Goal: Register for event/course

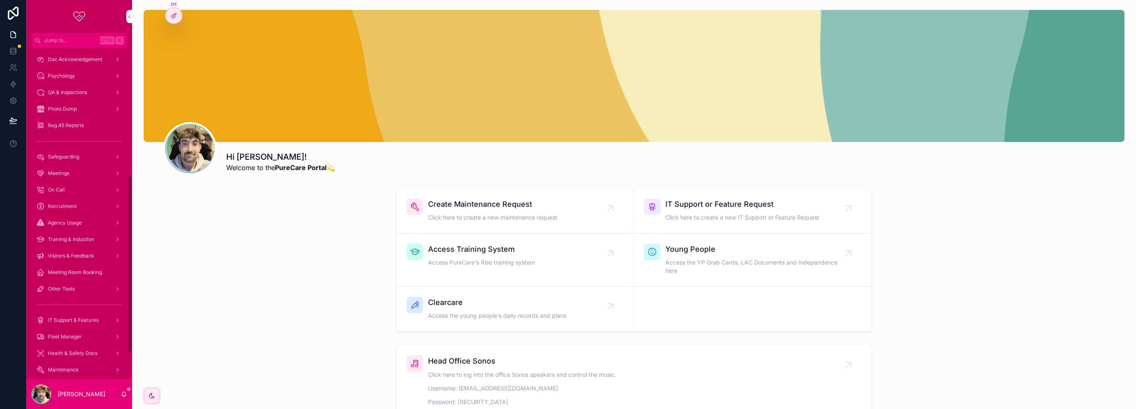
scroll to position [206, 0]
click at [73, 120] on span "Psychology" at bounding box center [61, 117] width 27 height 7
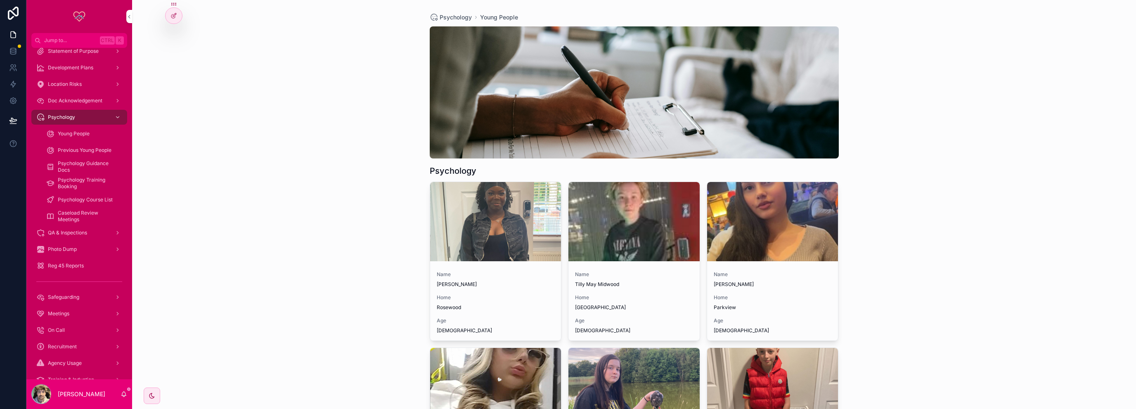
click at [79, 180] on span "Psychology Training Booking" at bounding box center [88, 183] width 61 height 13
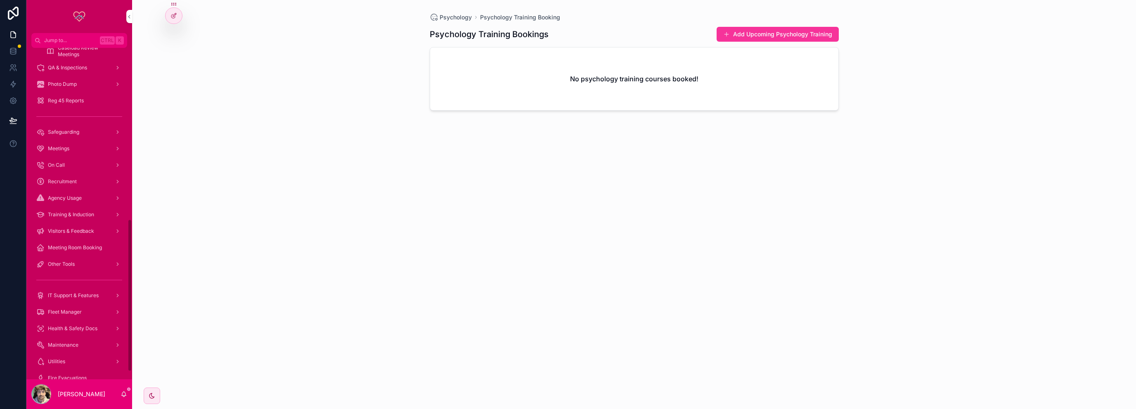
scroll to position [388, 0]
click at [77, 195] on span "Training & Induction" at bounding box center [71, 198] width 46 height 7
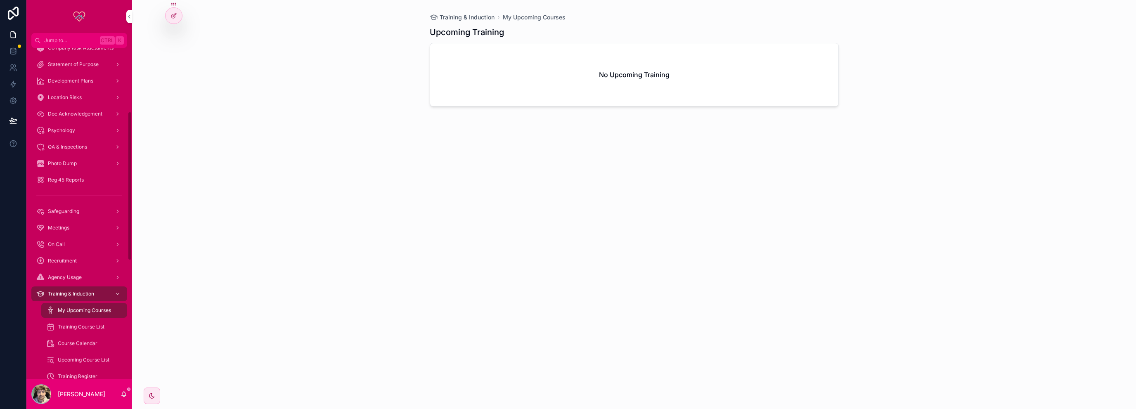
scroll to position [124, 0]
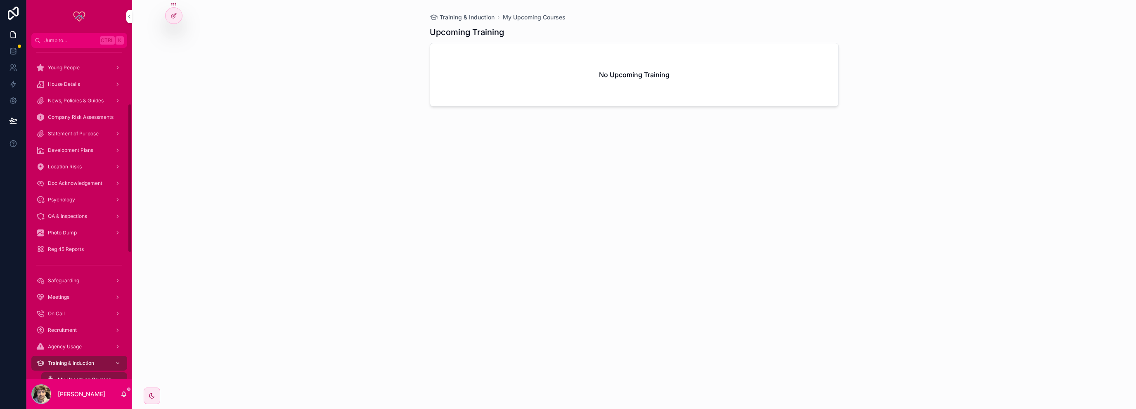
click at [73, 202] on span "Psychology" at bounding box center [61, 199] width 27 height 7
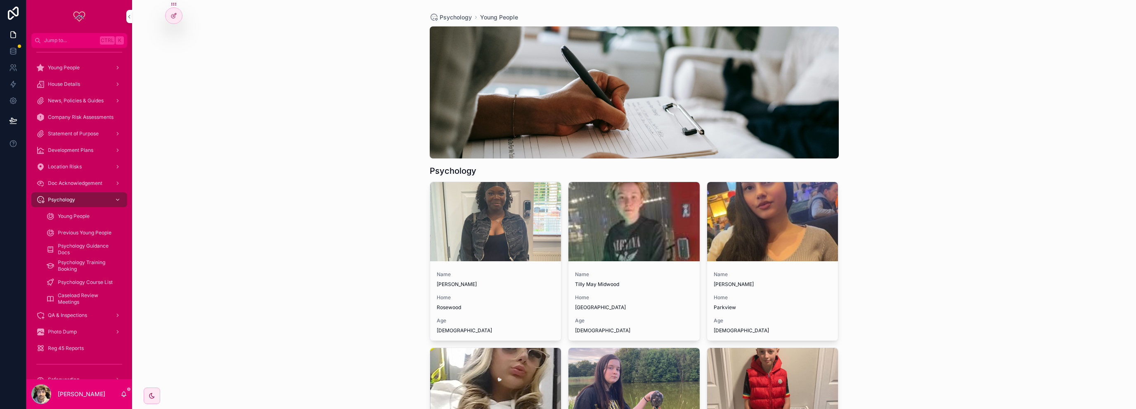
click at [90, 262] on span "Psychology Training Booking" at bounding box center [88, 265] width 61 height 13
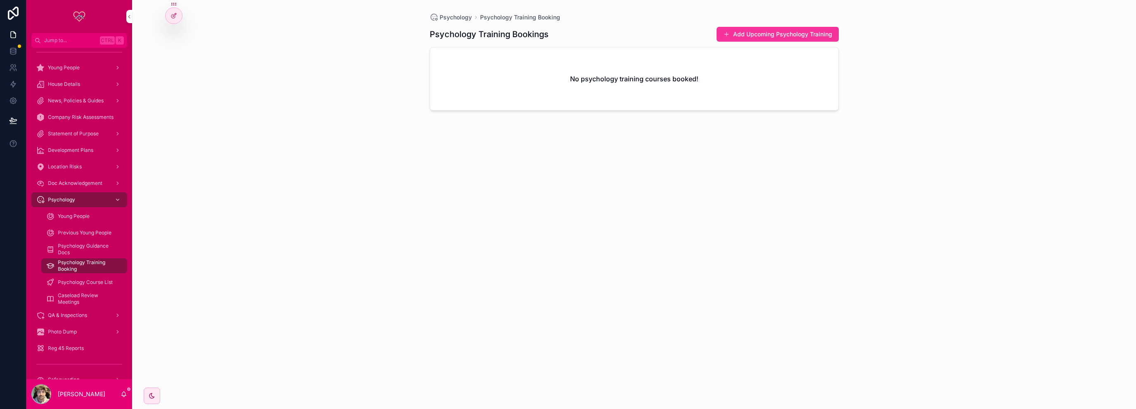
click at [762, 34] on button "Add Upcoming Psychology Training" at bounding box center [778, 34] width 122 height 15
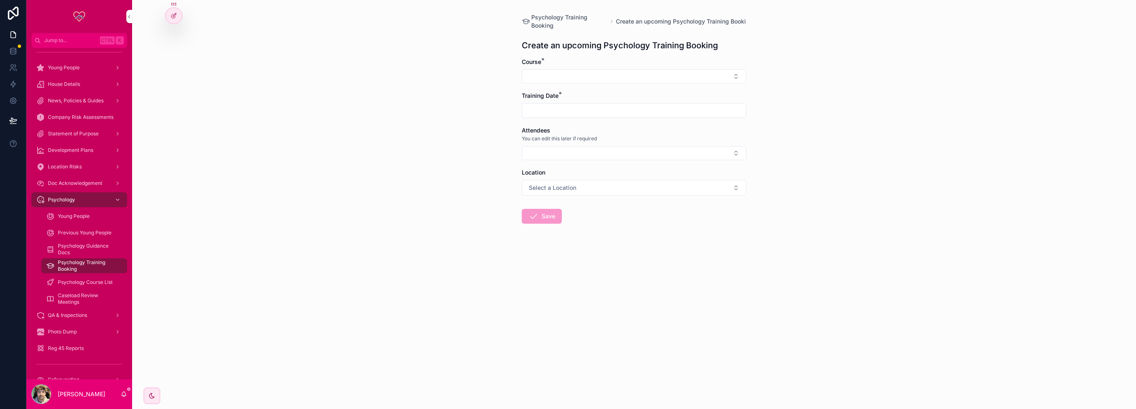
click at [595, 77] on button "Select Button" at bounding box center [634, 76] width 225 height 14
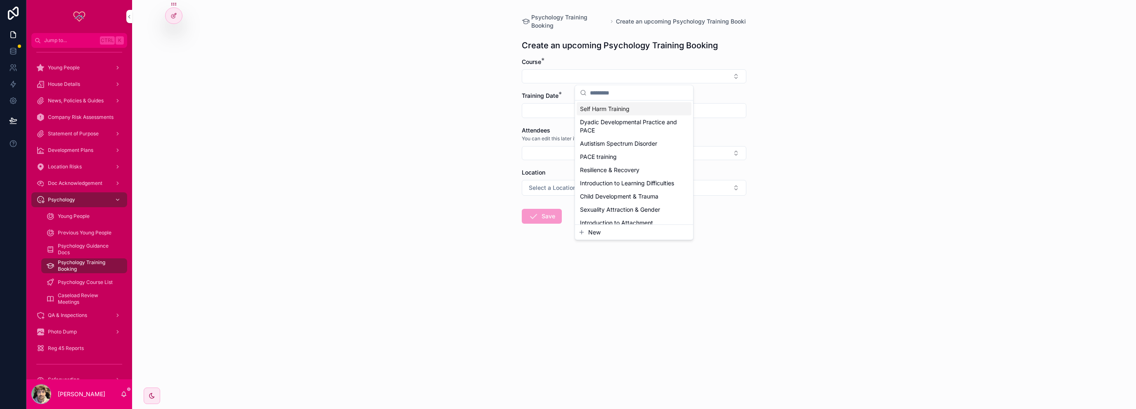
click at [627, 108] on span "Self Harm Training" at bounding box center [605, 109] width 50 height 8
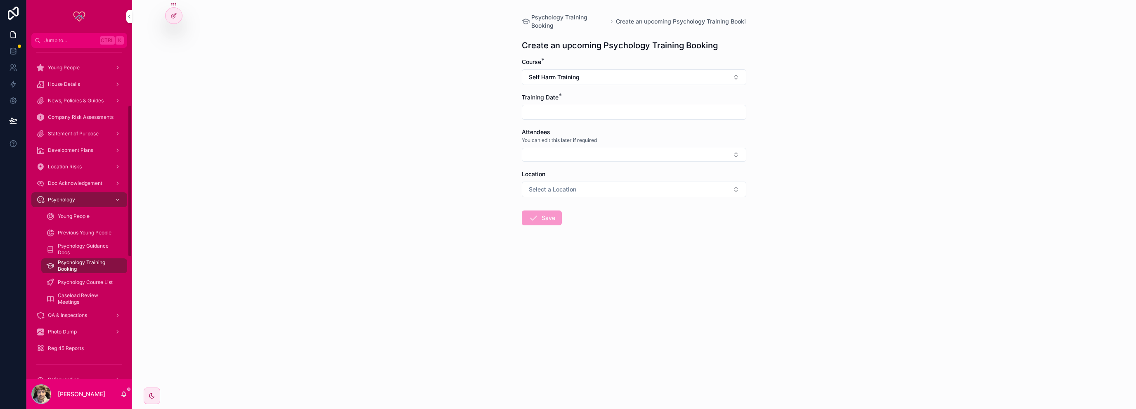
click at [69, 221] on div "Young People" at bounding box center [84, 216] width 76 height 13
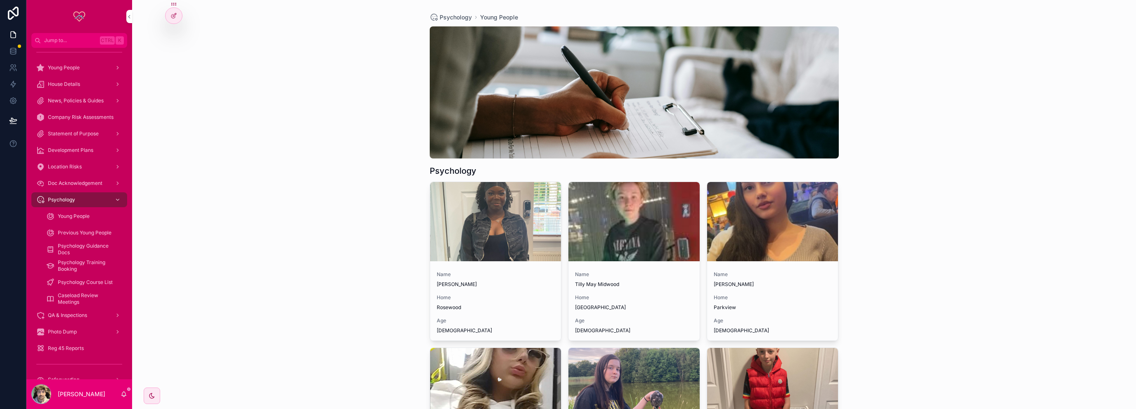
click at [80, 260] on span "Psychology Training Booking" at bounding box center [88, 265] width 61 height 13
